Goal: Information Seeking & Learning: Check status

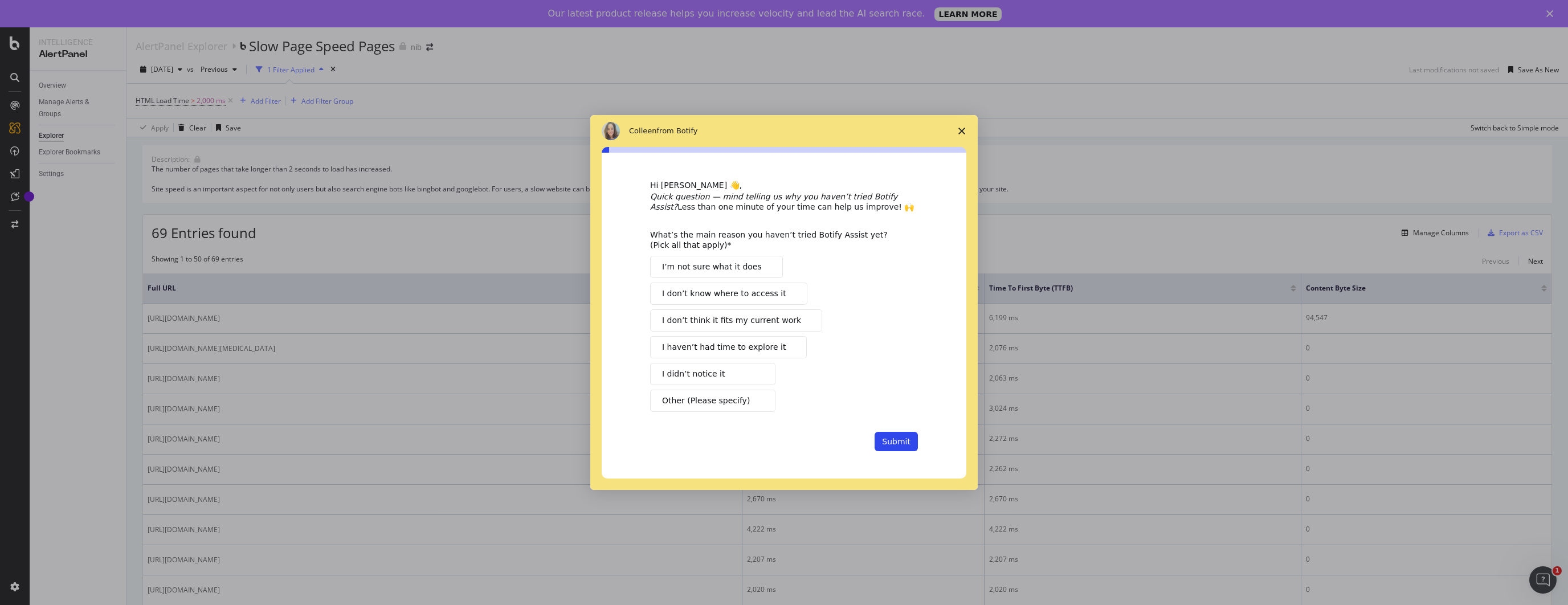
click at [958, 128] on icon "Close survey" at bounding box center [962, 131] width 7 height 7
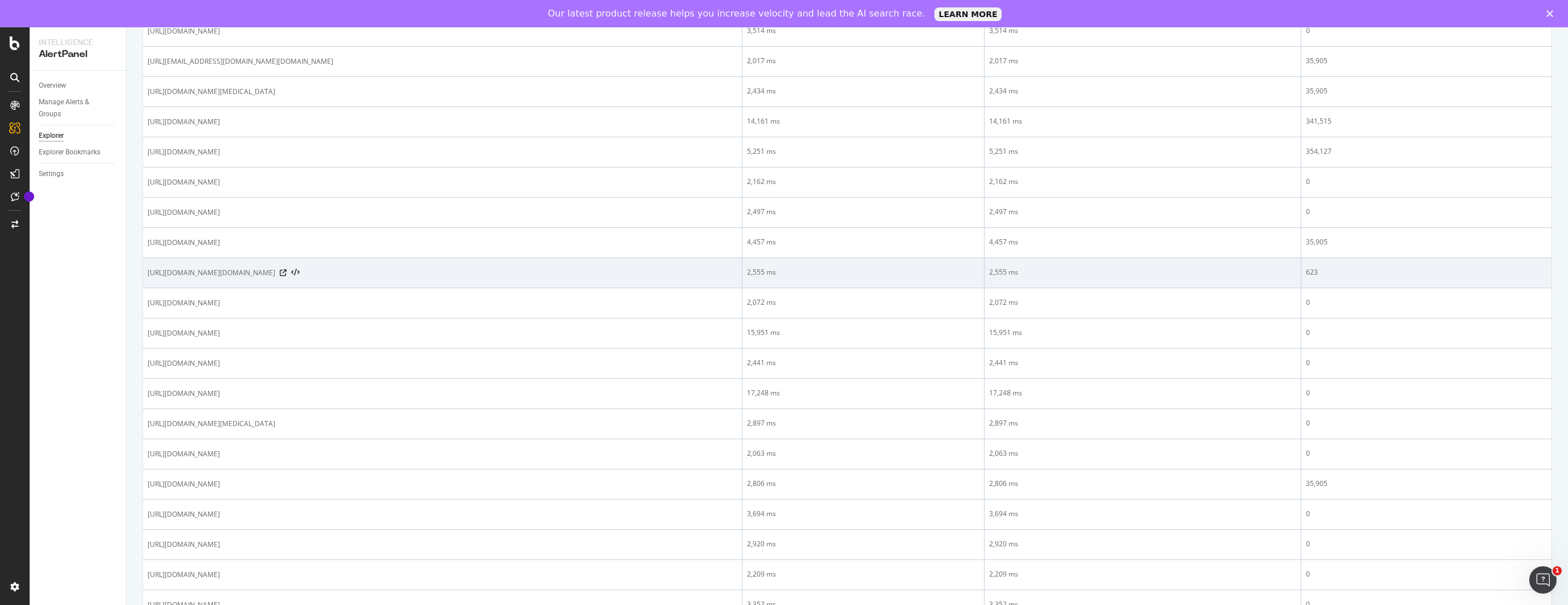
scroll to position [1240, 0]
